Goal: Task Accomplishment & Management: Manage account settings

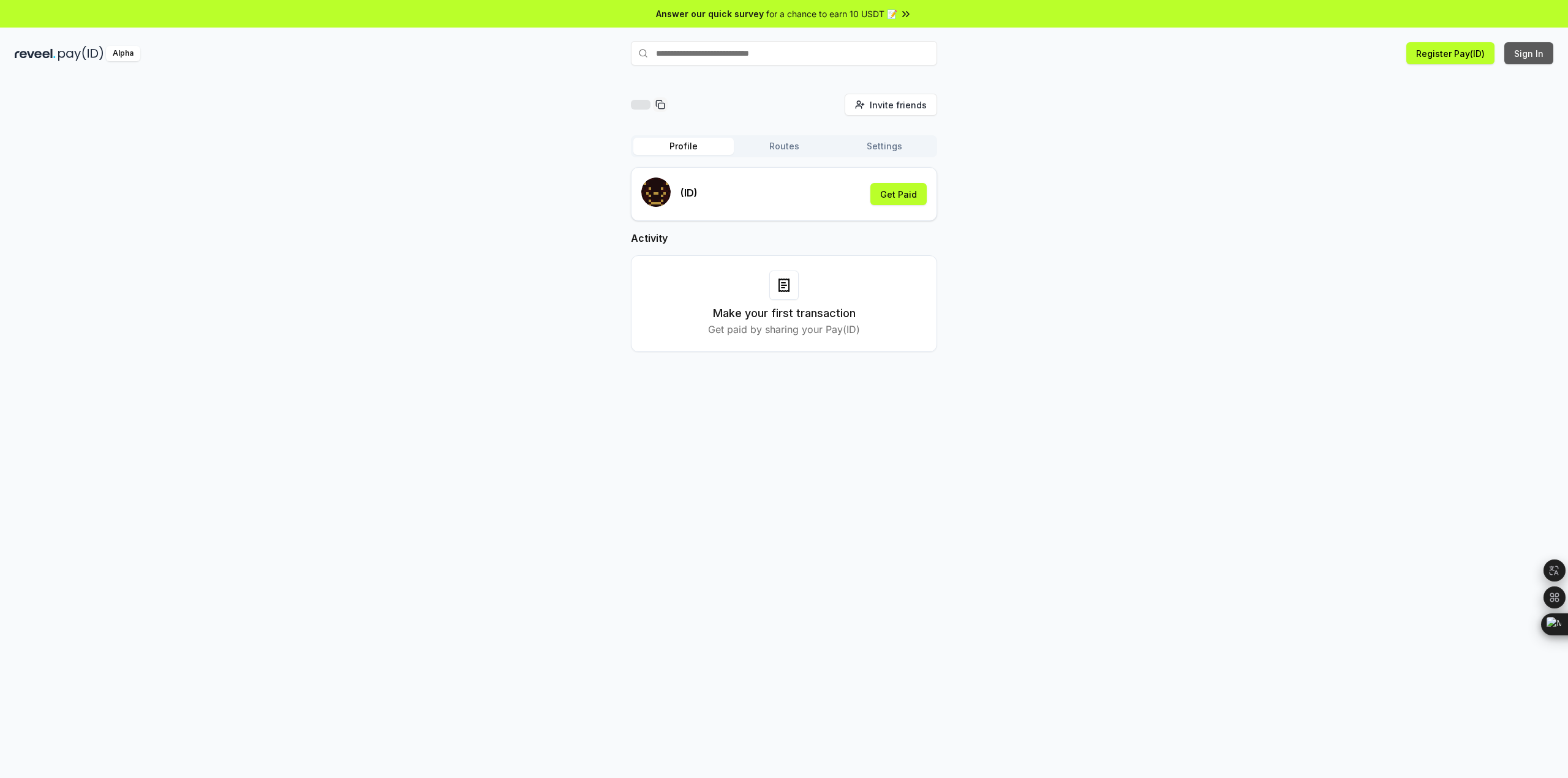
click at [1535, 58] on button "Sign In" at bounding box center [1529, 53] width 49 height 22
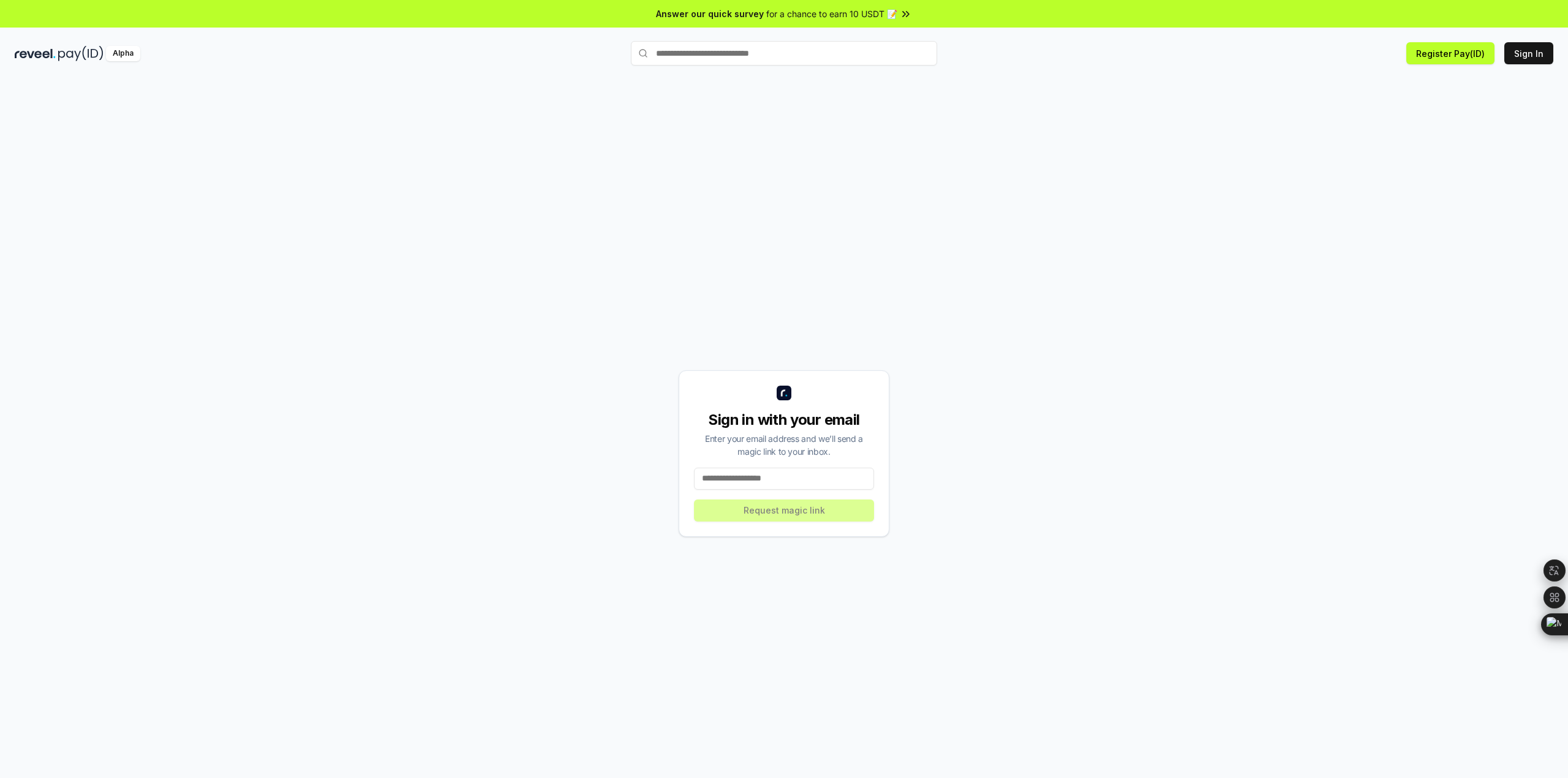
click at [796, 478] on input at bounding box center [784, 478] width 180 height 22
click at [807, 483] on input at bounding box center [784, 478] width 180 height 22
type input "**********"
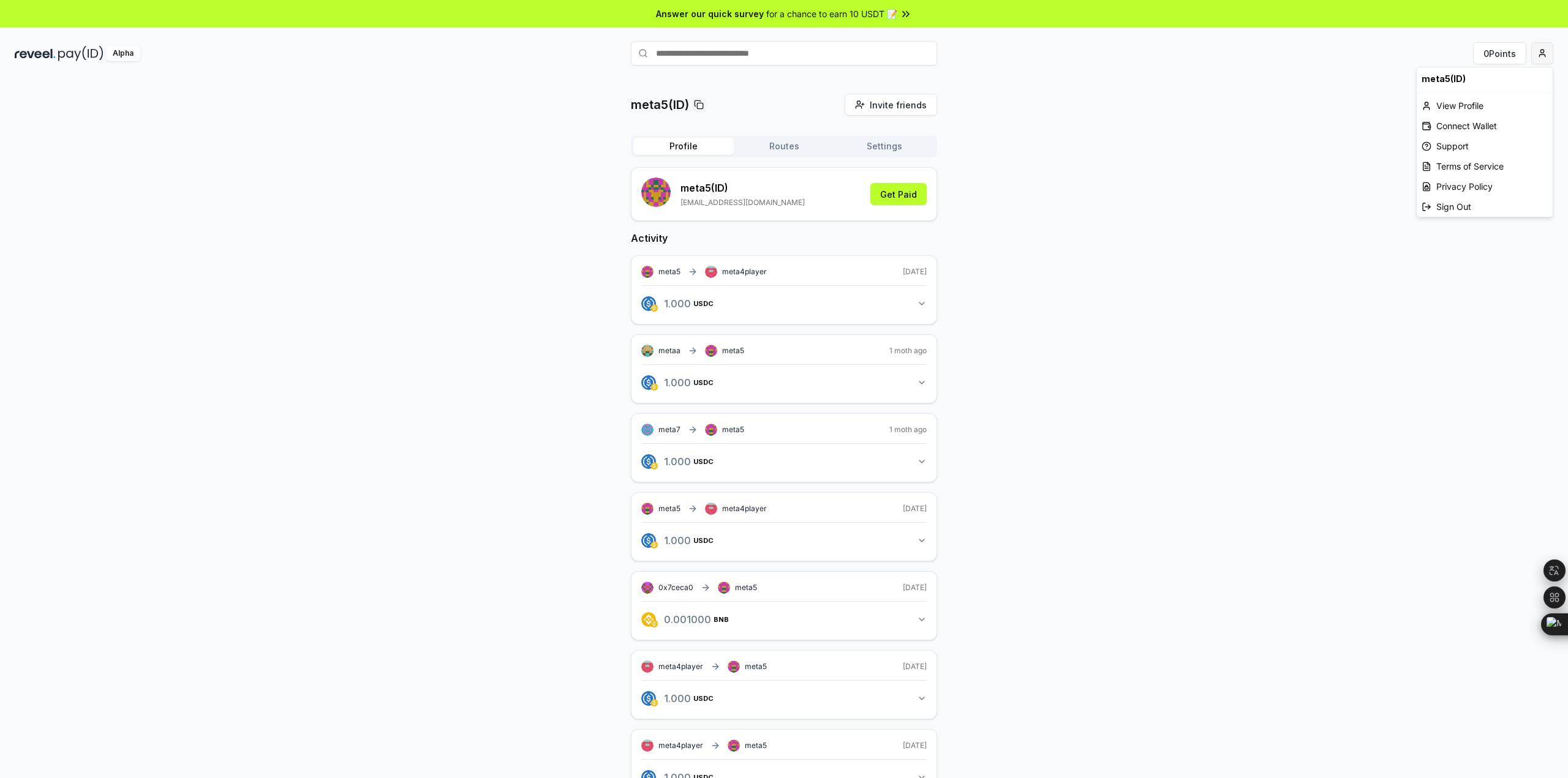
click at [1542, 56] on html "Answer our quick survey for a chance to earn 10 USDT 📝 Alpha 0 Points meta5(ID)…" at bounding box center [784, 389] width 1568 height 778
click at [1468, 106] on div "View Profile" at bounding box center [1485, 105] width 136 height 20
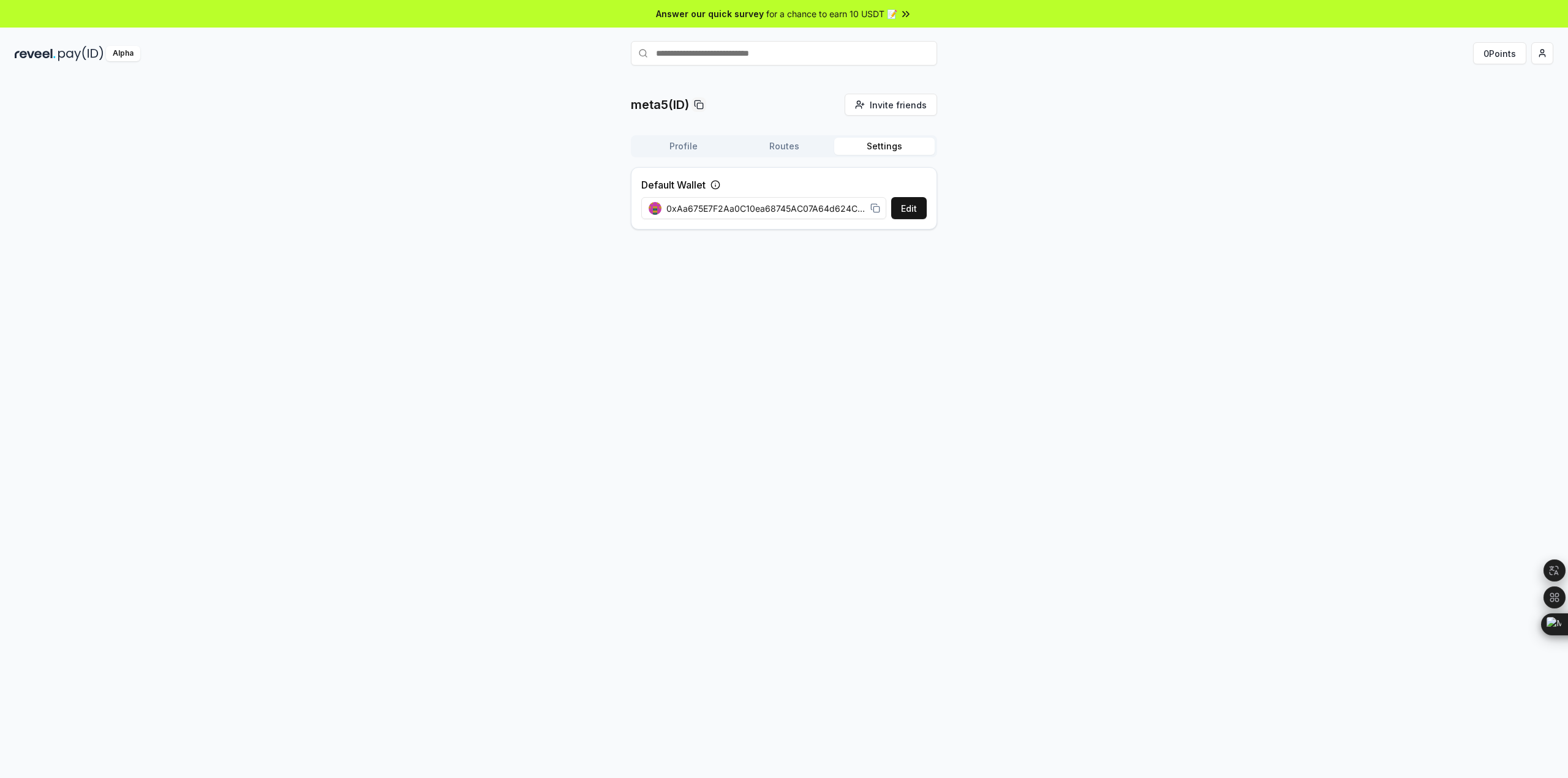
click at [882, 148] on button "Settings" at bounding box center [885, 146] width 101 height 17
drag, startPoint x: 787, startPoint y: 207, endPoint x: 1075, endPoint y: 202, distance: 288.0
click at [1075, 202] on div "meta5(ID) Invite friends Invite Profile Routes Settings Default Wallet Edit 0xA…" at bounding box center [784, 167] width 1539 height 145
click at [787, 322] on div "meta5(ID) Invite friends Invite Profile Routes Settings Default Wallet Edit 0xA…" at bounding box center [784, 441] width 1568 height 745
click at [876, 211] on icon at bounding box center [875, 208] width 10 height 10
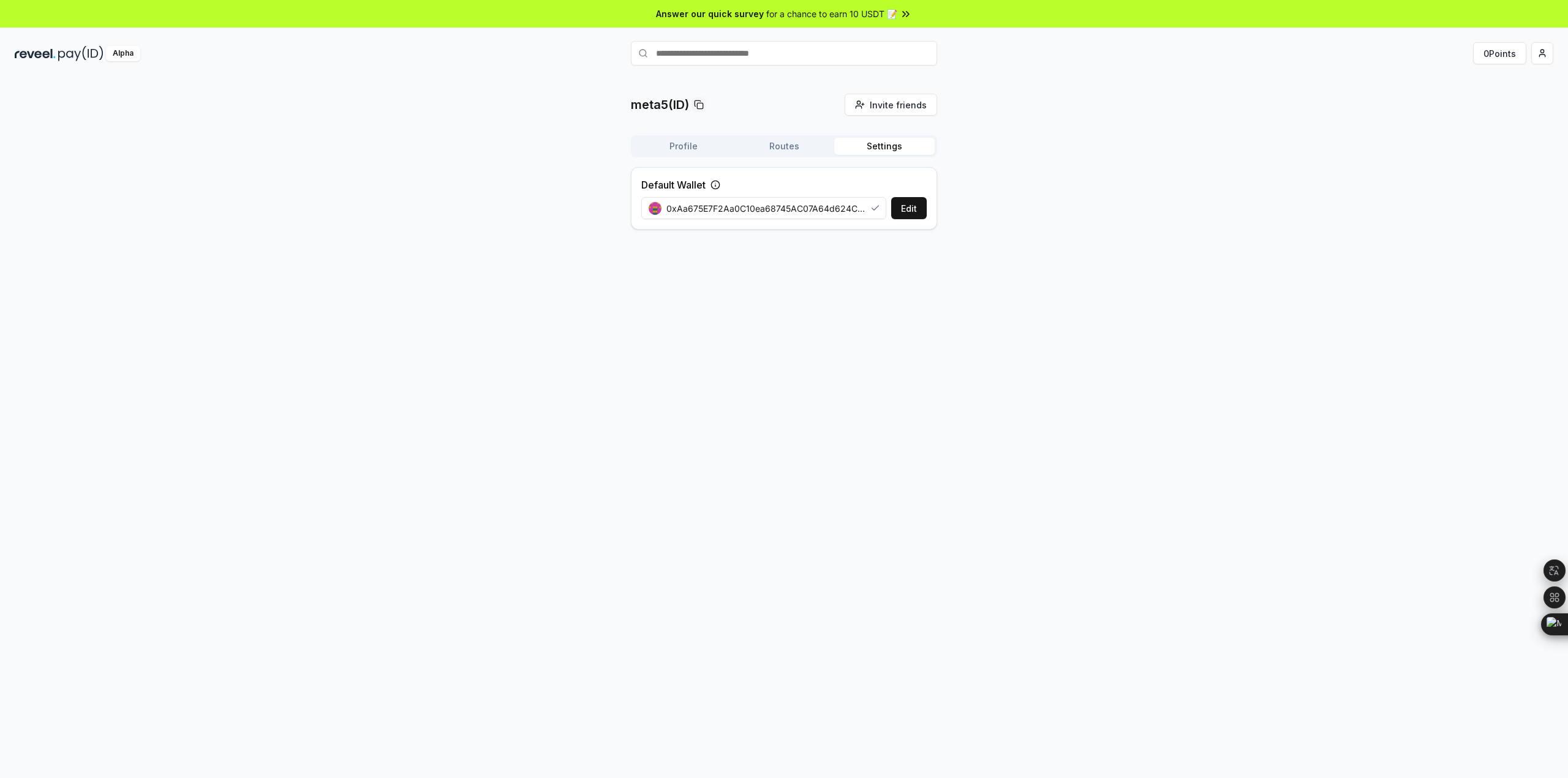
click at [1143, 190] on div "meta5(ID) Invite friends Invite Profile Routes Settings Default Wallet Edit 0xA…" at bounding box center [784, 167] width 1539 height 145
